Goal: Information Seeking & Learning: Learn about a topic

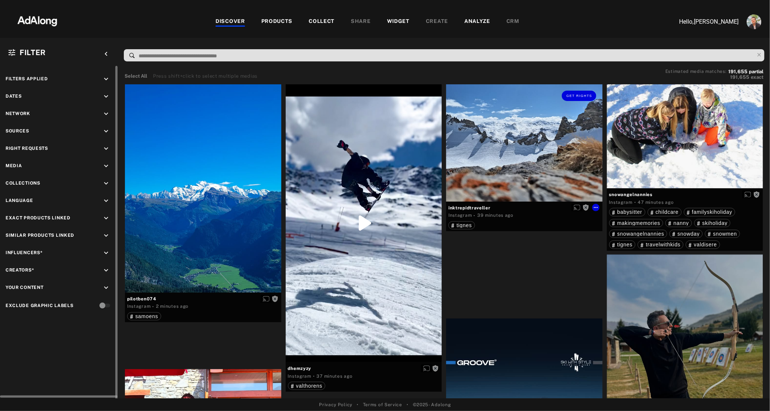
click at [102, 129] on icon "keyboard_arrow_down" at bounding box center [106, 131] width 8 height 8
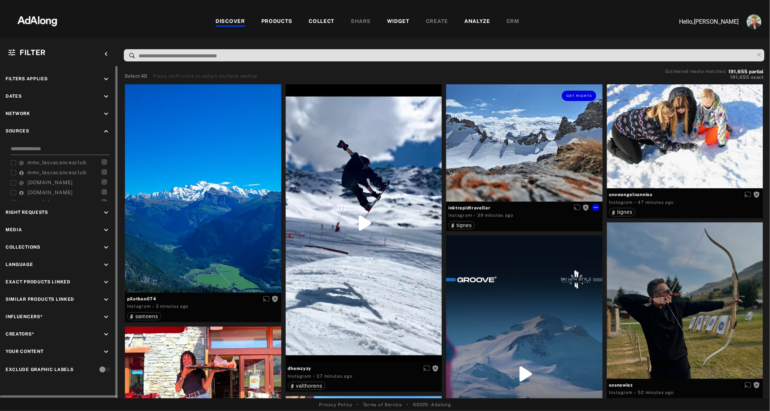
click at [56, 151] on input at bounding box center [60, 150] width 99 height 10
type input "****"
click at [40, 162] on span "defimmv" at bounding box center [38, 162] width 23 height 6
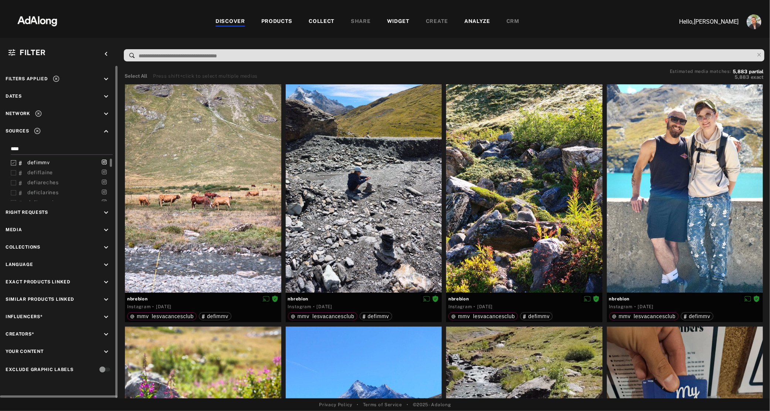
click at [14, 172] on icon at bounding box center [14, 173] width 6 height 6
click at [13, 186] on div at bounding box center [14, 183] width 6 height 8
click at [13, 194] on icon at bounding box center [14, 193] width 6 height 6
click at [14, 187] on icon at bounding box center [14, 189] width 6 height 6
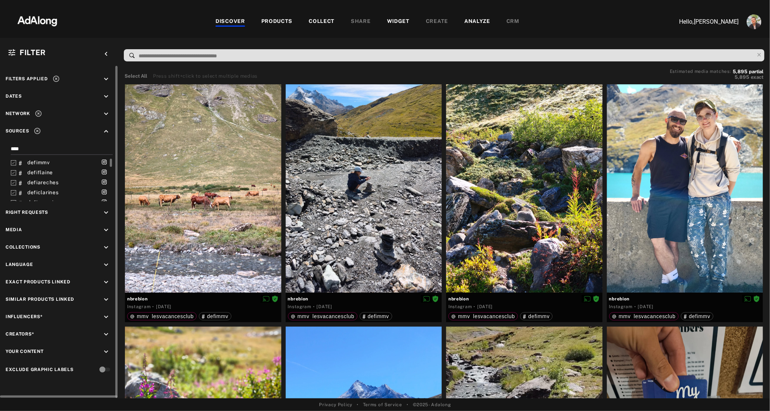
click at [37, 131] on icon at bounding box center [37, 131] width 6 height 6
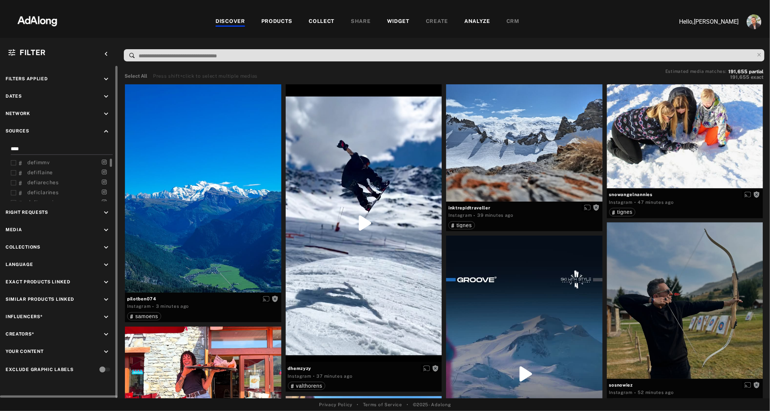
click at [36, 163] on span "defimmv" at bounding box center [38, 162] width 23 height 6
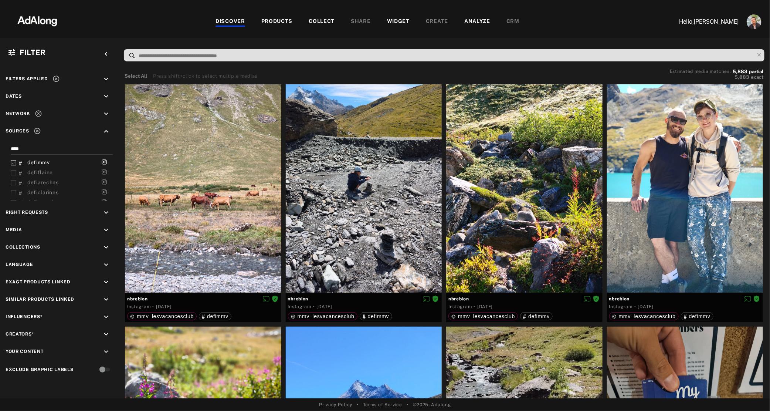
click at [30, 172] on span "defiflaine" at bounding box center [40, 172] width 26 height 6
click at [33, 184] on span "defiareches" at bounding box center [42, 182] width 31 height 6
click at [34, 190] on span "deficlarines" at bounding box center [42, 192] width 31 height 6
click at [34, 172] on span "defimenuires" at bounding box center [44, 170] width 34 height 6
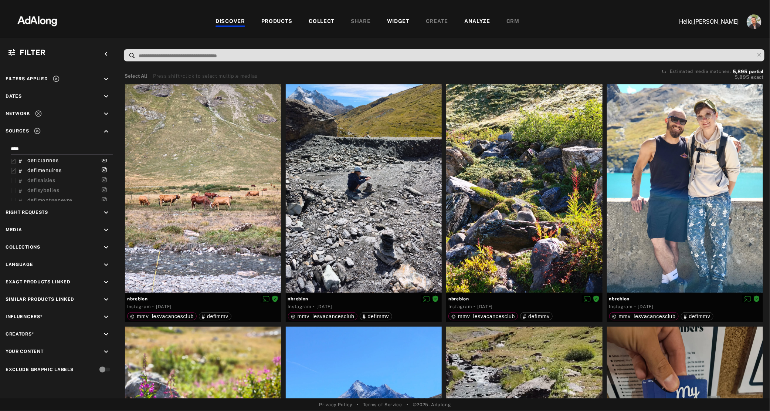
click at [34, 180] on span "defisaisies" at bounding box center [41, 180] width 28 height 6
click at [34, 187] on span "defisybelles" at bounding box center [43, 190] width 32 height 6
click at [34, 187] on span "defirisoul" at bounding box center [39, 189] width 25 height 6
click at [35, 178] on span "defimontgenevre" at bounding box center [49, 179] width 45 height 6
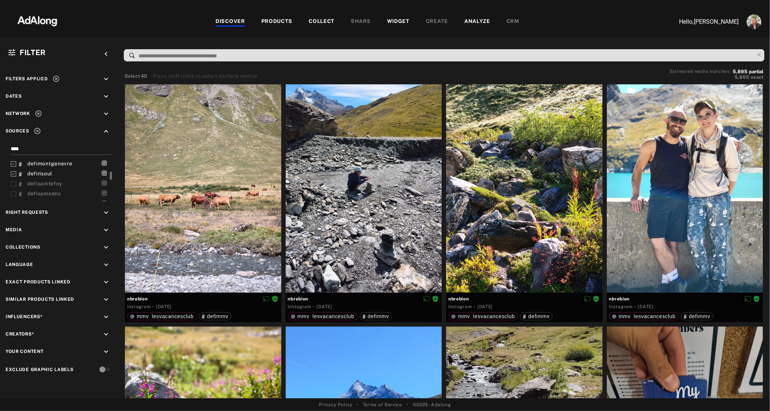
scroll to position [69, 0]
click at [38, 180] on span "defisaintefoy" at bounding box center [44, 183] width 35 height 6
click at [40, 191] on span "defisamoens" at bounding box center [44, 193] width 34 height 6
click at [40, 182] on span "defialtaviva" at bounding box center [42, 181] width 30 height 6
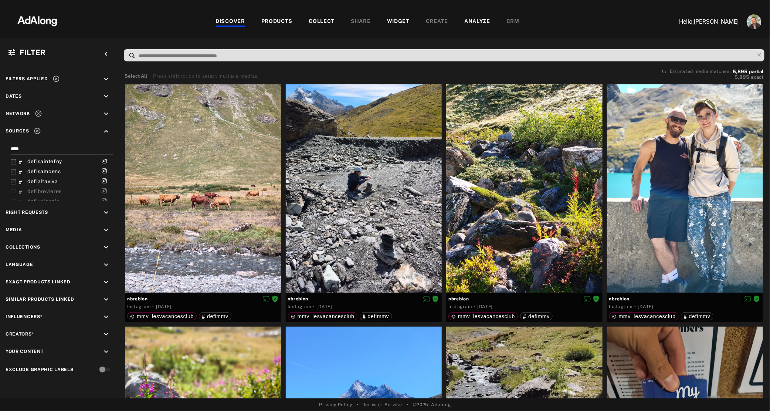
click at [40, 189] on span "defibrevieres" at bounding box center [44, 191] width 34 height 6
click at [41, 175] on span "defivalcenis" at bounding box center [43, 175] width 32 height 6
click at [41, 186] on span "defibergers" at bounding box center [42, 185] width 31 height 6
click at [40, 196] on span "defipanorama" at bounding box center [45, 195] width 36 height 6
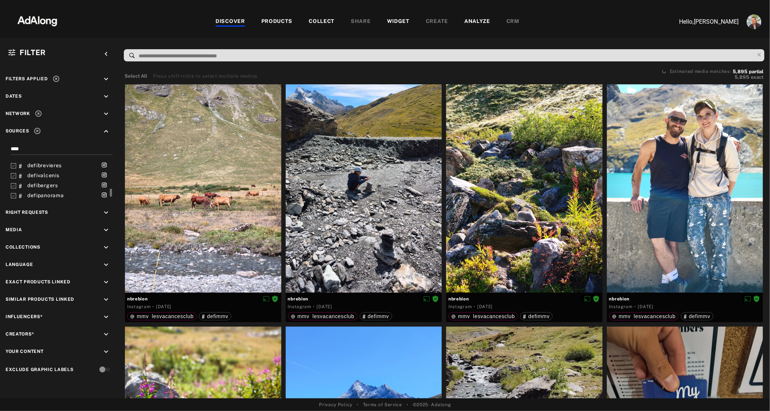
scroll to position [142, 0]
click at [42, 181] on span "defivalthorens" at bounding box center [46, 180] width 38 height 6
click at [43, 191] on span "defimelezes" at bounding box center [43, 190] width 32 height 6
click at [106, 94] on icon "keyboard_arrow_down" at bounding box center [106, 96] width 8 height 8
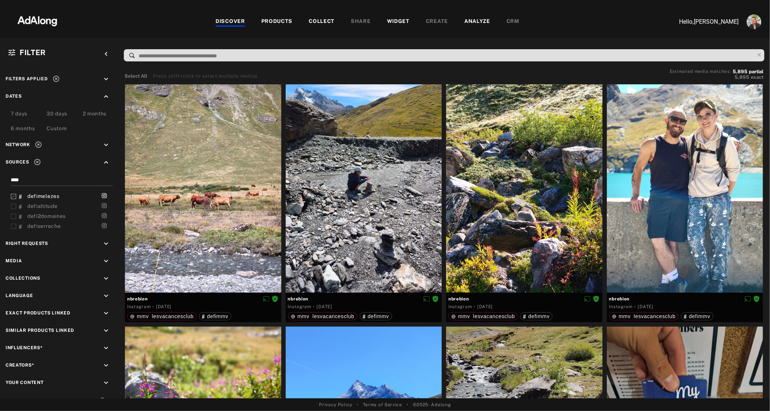
click at [59, 130] on div "Custom" at bounding box center [57, 129] width 20 height 9
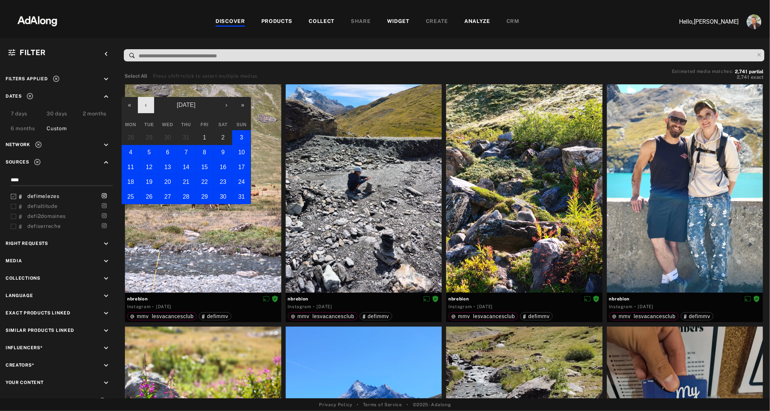
click at [143, 106] on button "‹" at bounding box center [146, 105] width 16 height 16
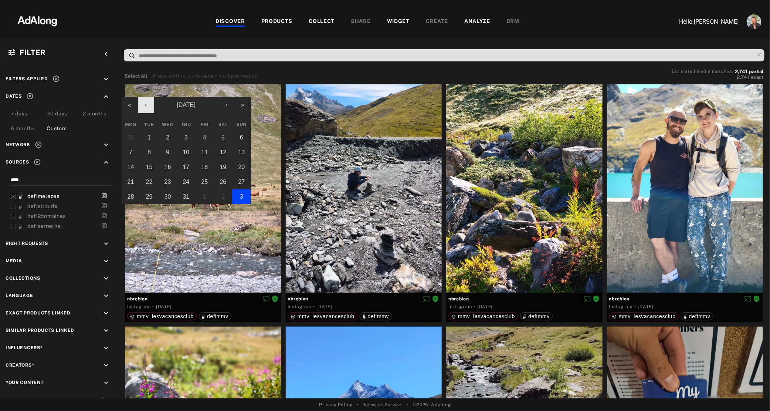
click at [143, 106] on button "‹" at bounding box center [146, 105] width 16 height 16
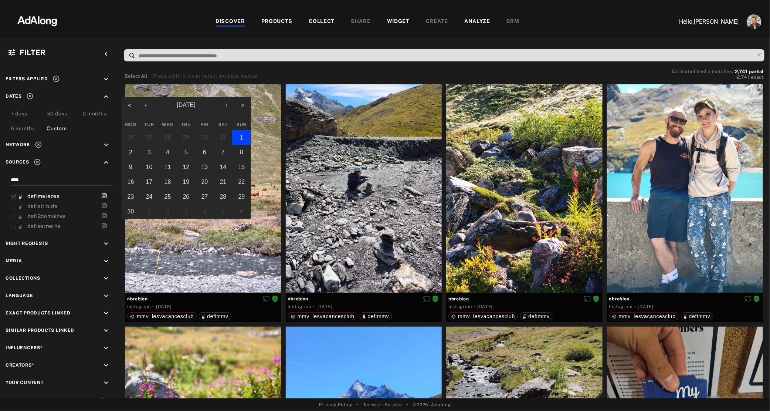
click at [241, 139] on abbr "1" at bounding box center [241, 137] width 3 height 6
click at [228, 107] on button "›" at bounding box center [226, 105] width 16 height 16
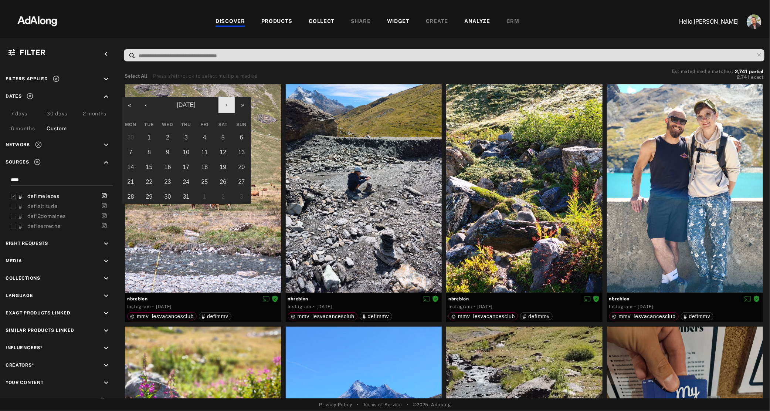
click at [228, 107] on button "›" at bounding box center [226, 105] width 16 height 16
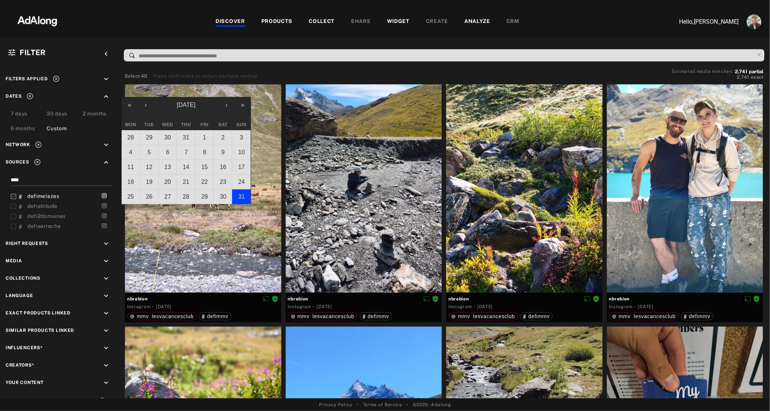
click at [239, 195] on abbr "31" at bounding box center [241, 196] width 7 height 6
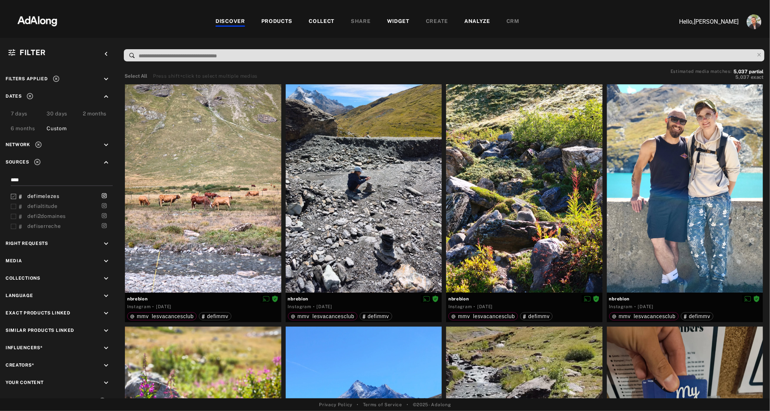
click at [62, 126] on div "Custom" at bounding box center [57, 129] width 20 height 9
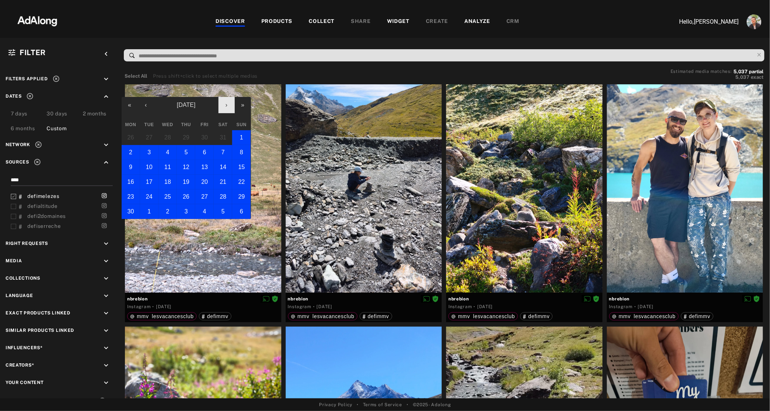
click at [225, 108] on button "›" at bounding box center [226, 105] width 16 height 16
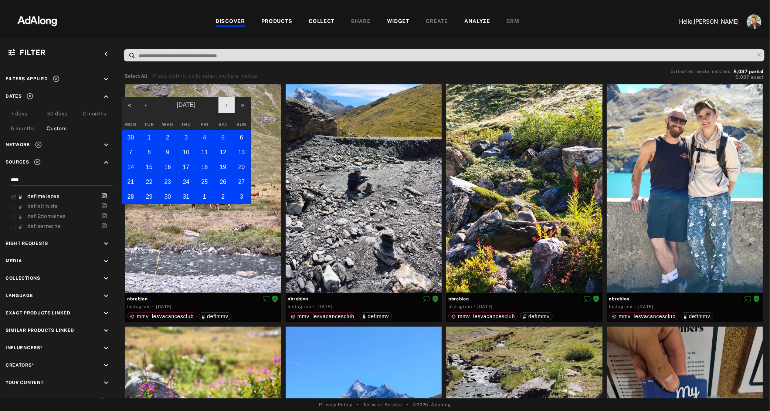
click at [225, 108] on button "›" at bounding box center [226, 105] width 16 height 16
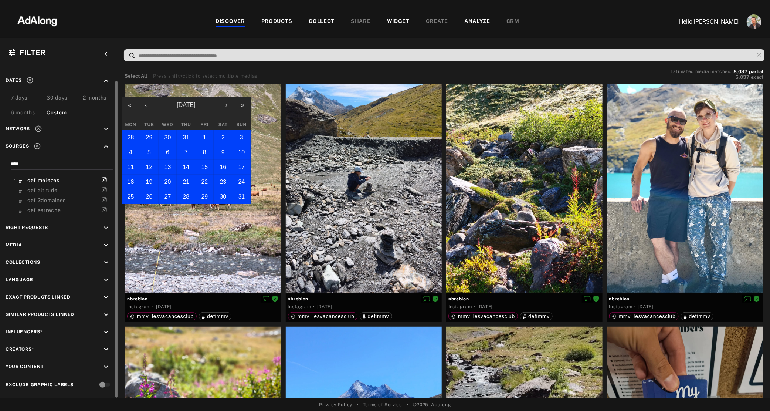
click at [105, 367] on icon "keyboard_arrow_down" at bounding box center [106, 367] width 8 height 8
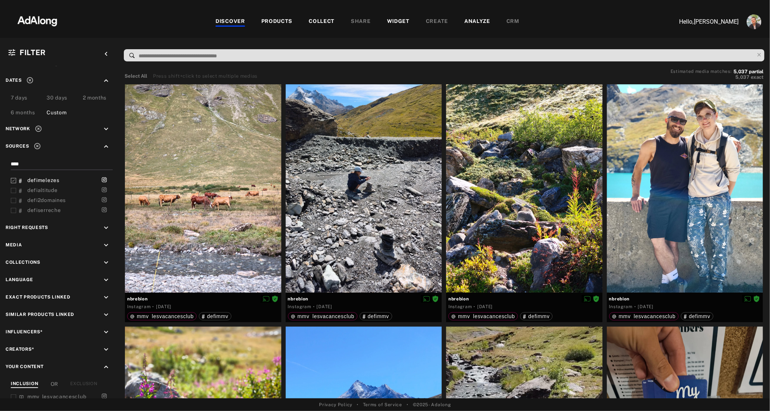
click at [87, 381] on div "EXCLUSION" at bounding box center [83, 384] width 27 height 8
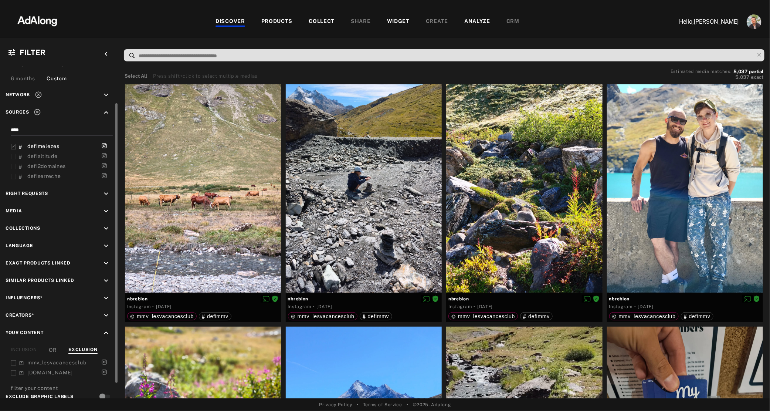
scroll to position [59, 0]
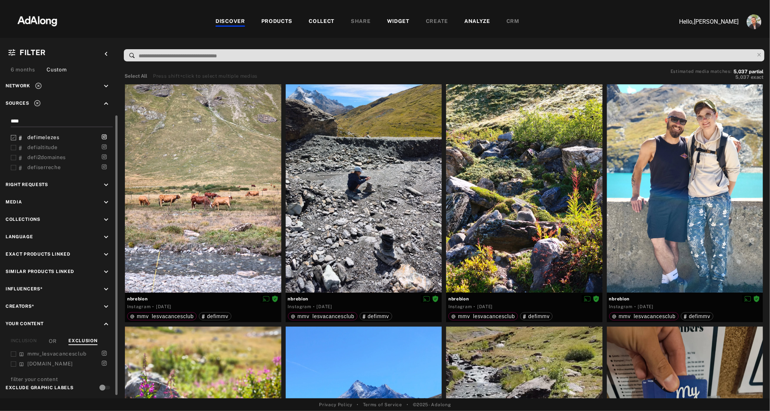
click at [14, 354] on icon at bounding box center [14, 354] width 6 height 6
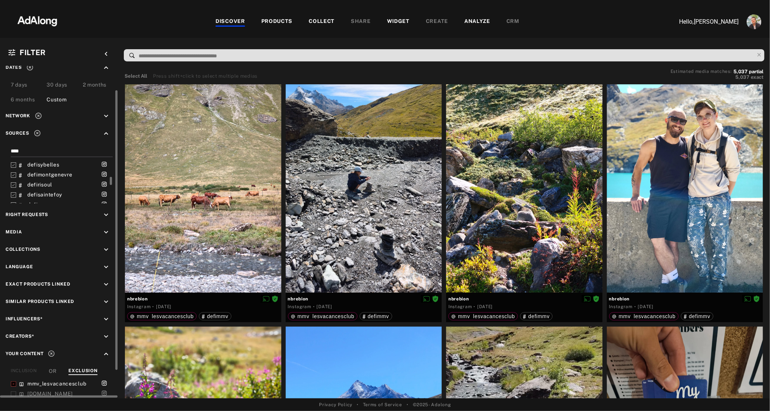
scroll to position [64, 0]
click at [56, 100] on div "Custom" at bounding box center [57, 100] width 20 height 9
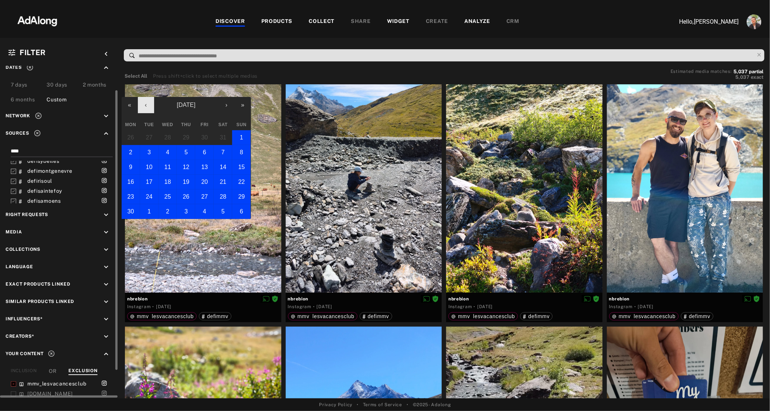
click at [151, 108] on button "‹" at bounding box center [146, 105] width 16 height 16
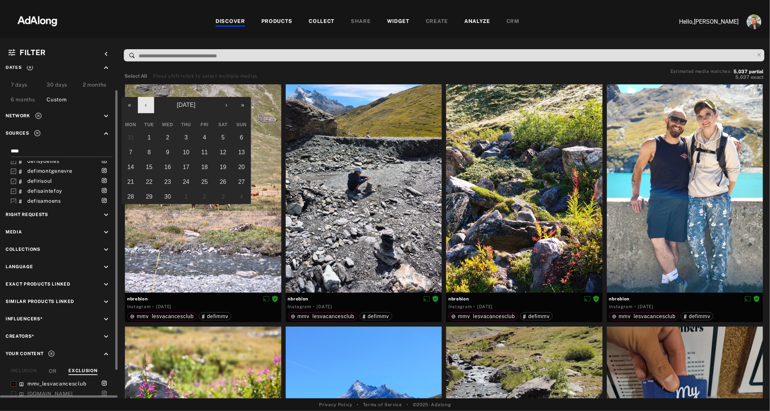
click at [151, 108] on button "‹" at bounding box center [146, 105] width 16 height 16
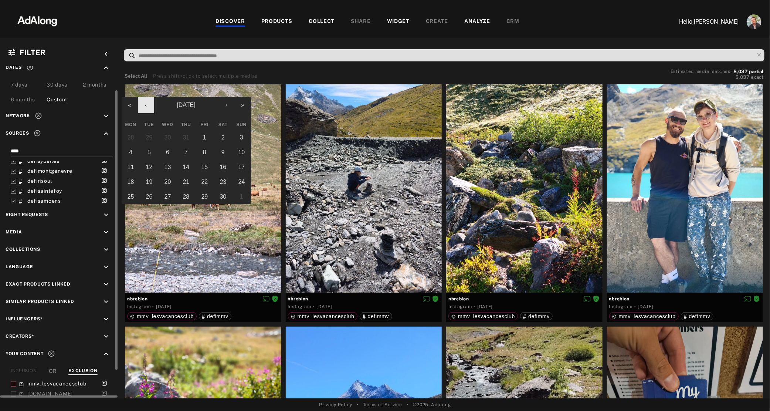
click at [151, 108] on button "‹" at bounding box center [146, 105] width 16 height 16
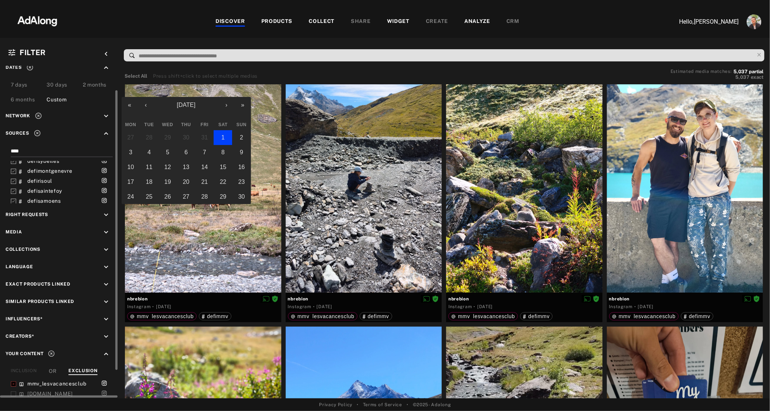
click at [223, 135] on abbr "1" at bounding box center [222, 137] width 3 height 6
click at [226, 106] on button "›" at bounding box center [226, 105] width 16 height 16
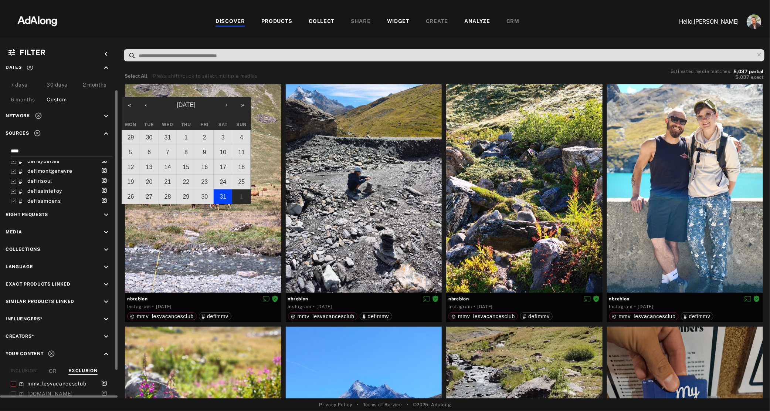
click at [223, 195] on abbr "31" at bounding box center [223, 196] width 7 height 6
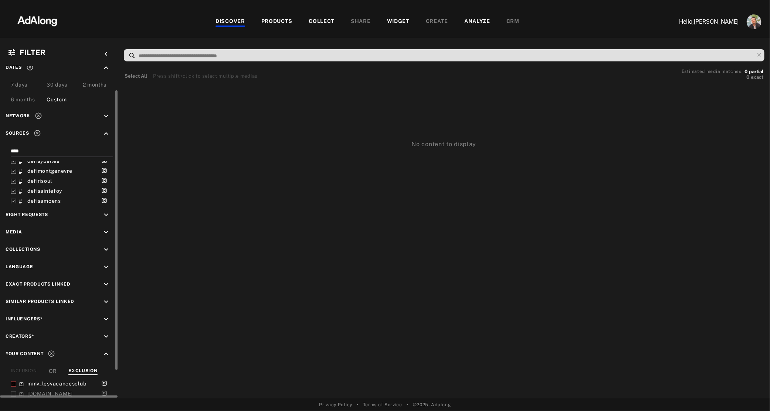
click at [35, 134] on icon at bounding box center [37, 132] width 7 height 7
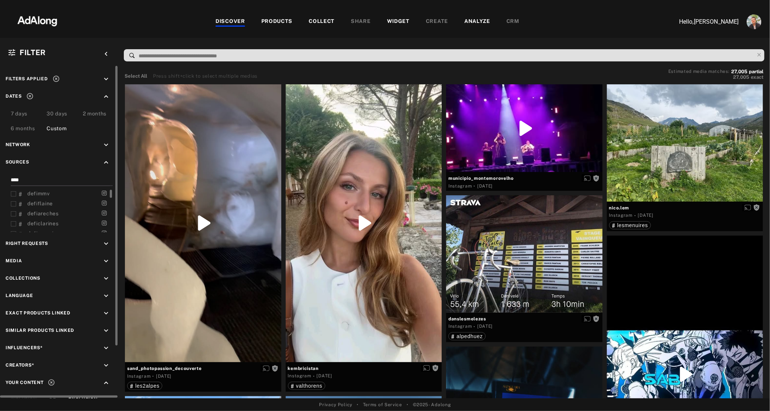
click at [39, 182] on input "****" at bounding box center [60, 181] width 99 height 10
click at [13, 193] on icon at bounding box center [14, 194] width 6 height 6
click at [14, 204] on icon at bounding box center [14, 204] width 6 height 6
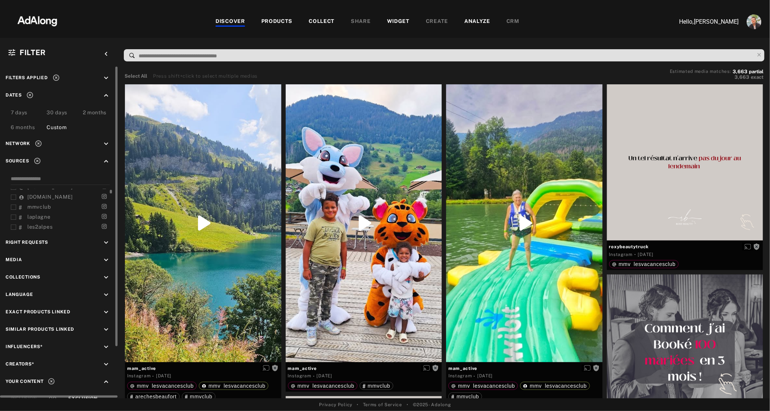
scroll to position [1, 0]
click at [14, 204] on icon at bounding box center [14, 207] width 6 height 6
click at [58, 130] on div "Custom" at bounding box center [57, 127] width 20 height 9
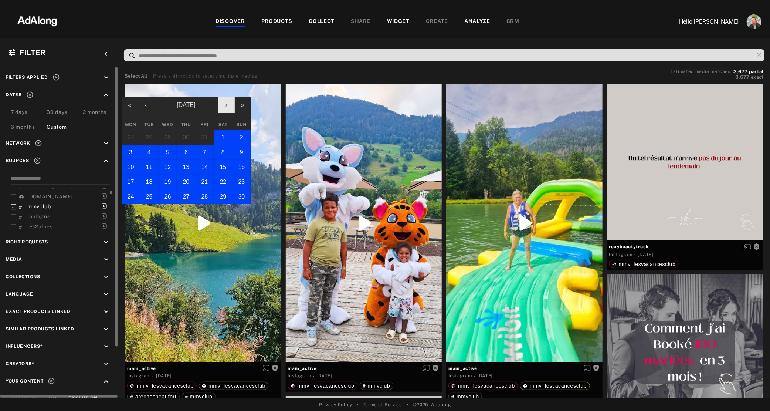
click at [223, 102] on button "›" at bounding box center [226, 105] width 16 height 16
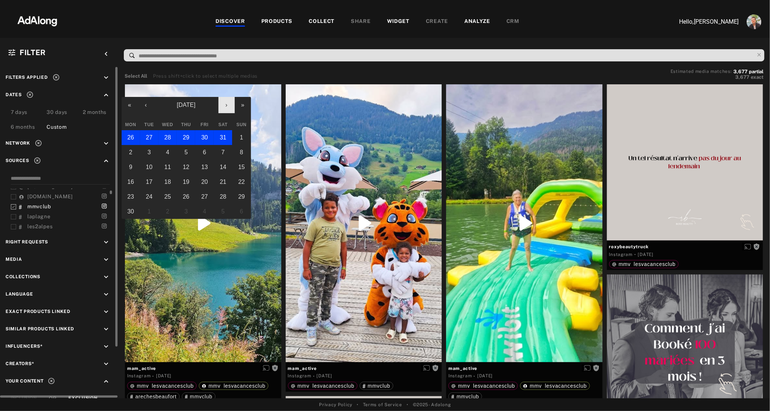
click at [223, 102] on button "›" at bounding box center [226, 105] width 16 height 16
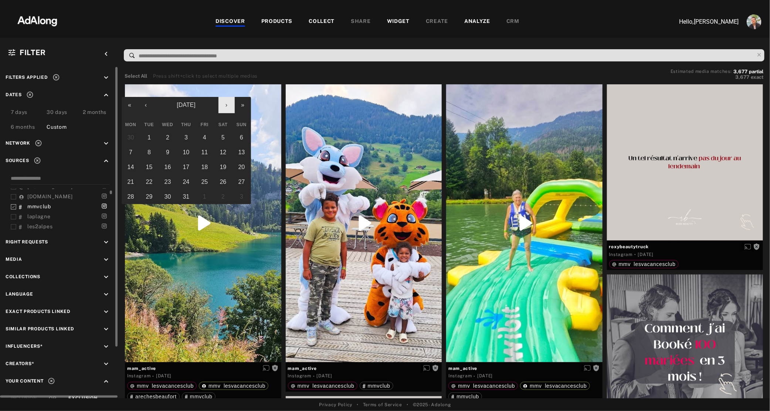
click at [223, 102] on button "›" at bounding box center [226, 105] width 16 height 16
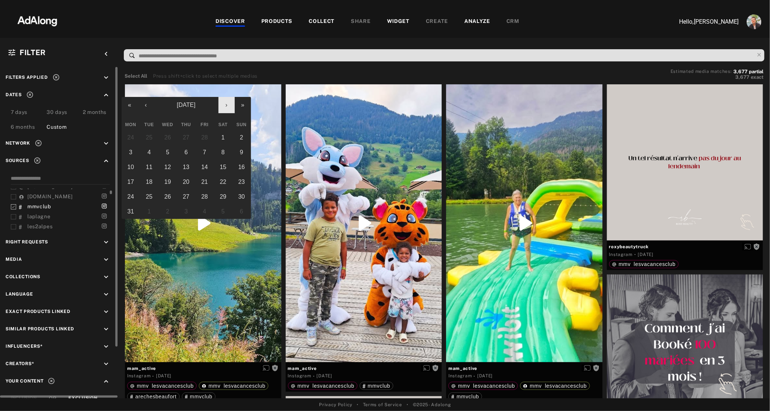
click at [223, 102] on button "›" at bounding box center [226, 105] width 16 height 16
click at [237, 134] on button "1" at bounding box center [241, 137] width 18 height 15
click at [224, 105] on button "›" at bounding box center [226, 105] width 16 height 16
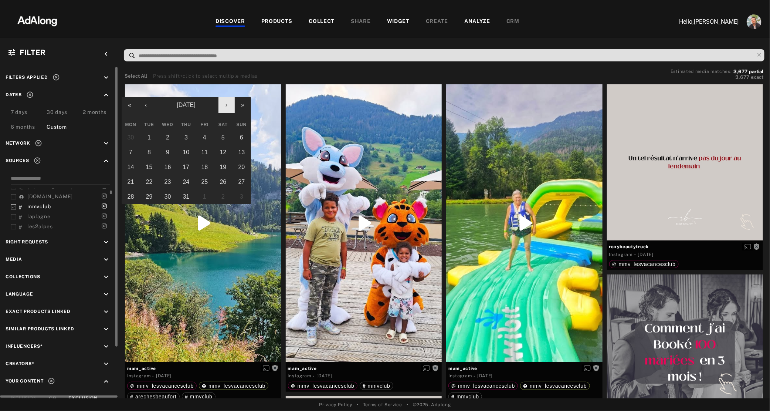
click at [224, 105] on button "›" at bounding box center [226, 105] width 16 height 16
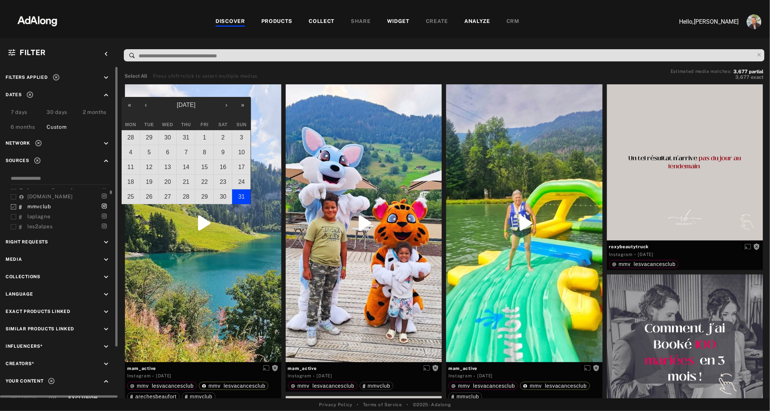
click at [240, 192] on button "31" at bounding box center [241, 196] width 18 height 15
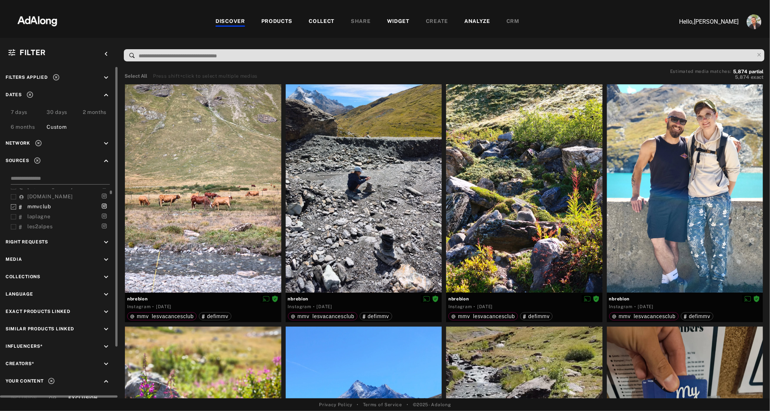
click at [60, 176] on input at bounding box center [60, 179] width 99 height 10
type input "***"
click at [45, 193] on span "defimmv" at bounding box center [38, 193] width 23 height 6
